Goal: Navigation & Orientation: Find specific page/section

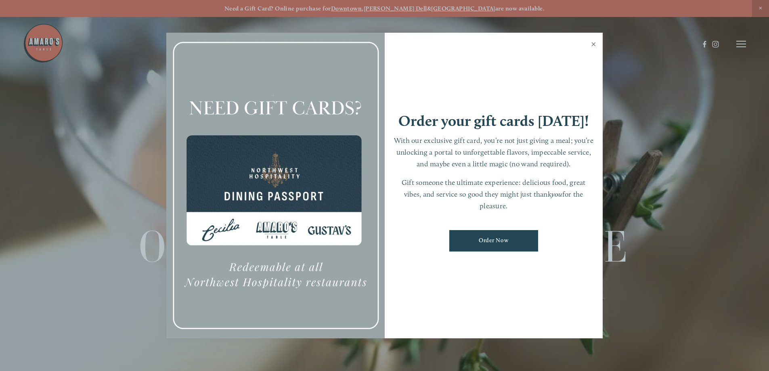
click at [593, 43] on link "Close" at bounding box center [593, 45] width 16 height 23
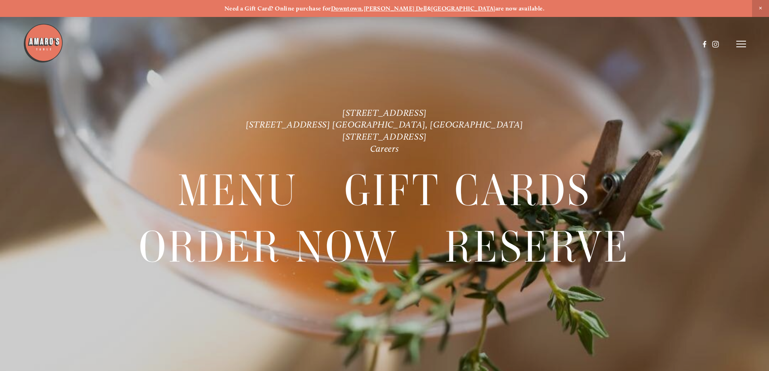
click at [741, 43] on icon at bounding box center [741, 43] width 10 height 7
click at [398, 111] on link "[STREET_ADDRESS]" at bounding box center [384, 112] width 84 height 11
click at [568, 44] on span "Menu" at bounding box center [571, 44] width 17 height 8
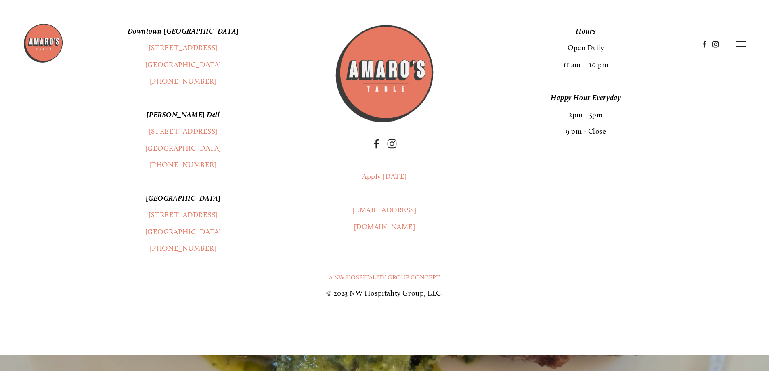
scroll to position [1644, 0]
